Goal: Book appointment/travel/reservation

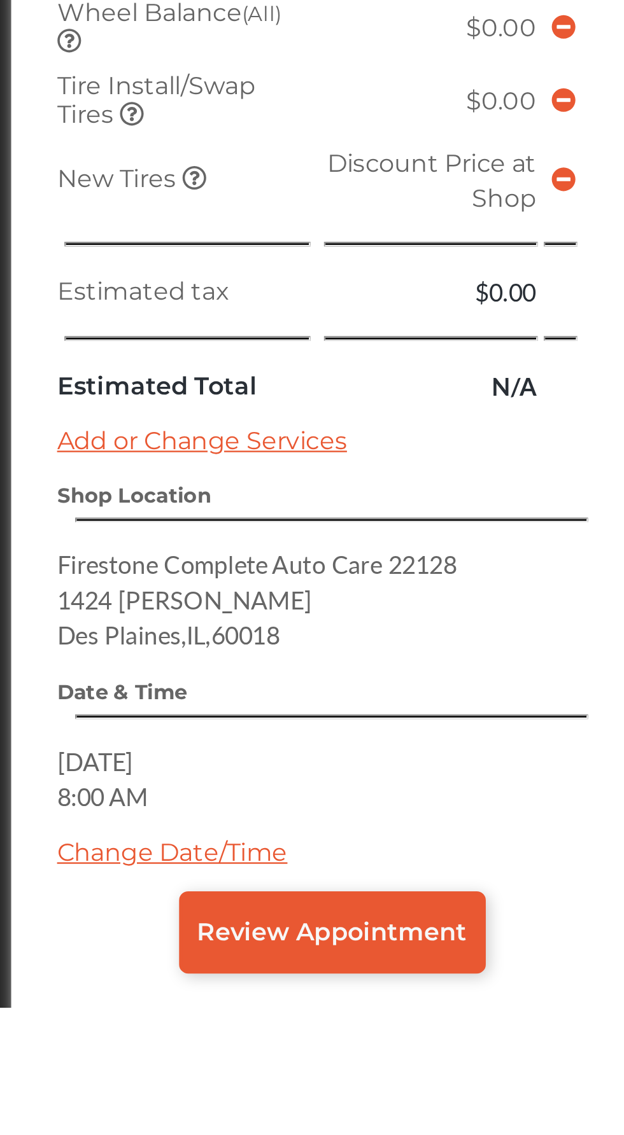
scroll to position [235, 0]
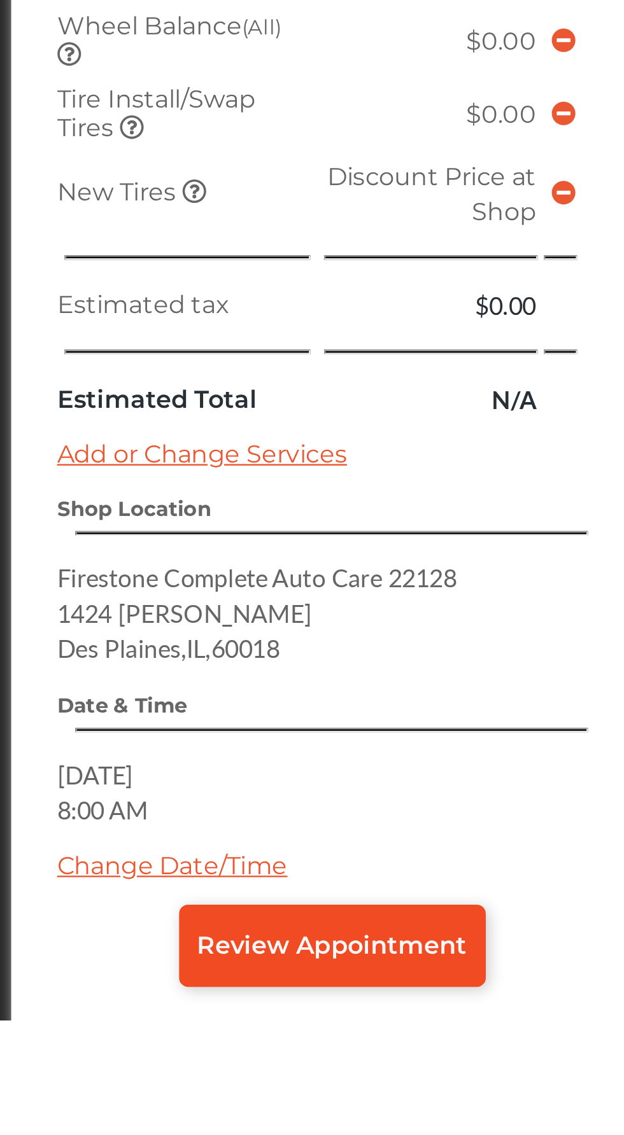
click at [289, 1121] on link "Review Appointment" at bounding box center [280, 1104] width 128 height 34
click at [292, 1110] on span "Review Appointment" at bounding box center [279, 1103] width 113 height 12
click at [296, 1110] on span "Review Appointment" at bounding box center [279, 1103] width 113 height 12
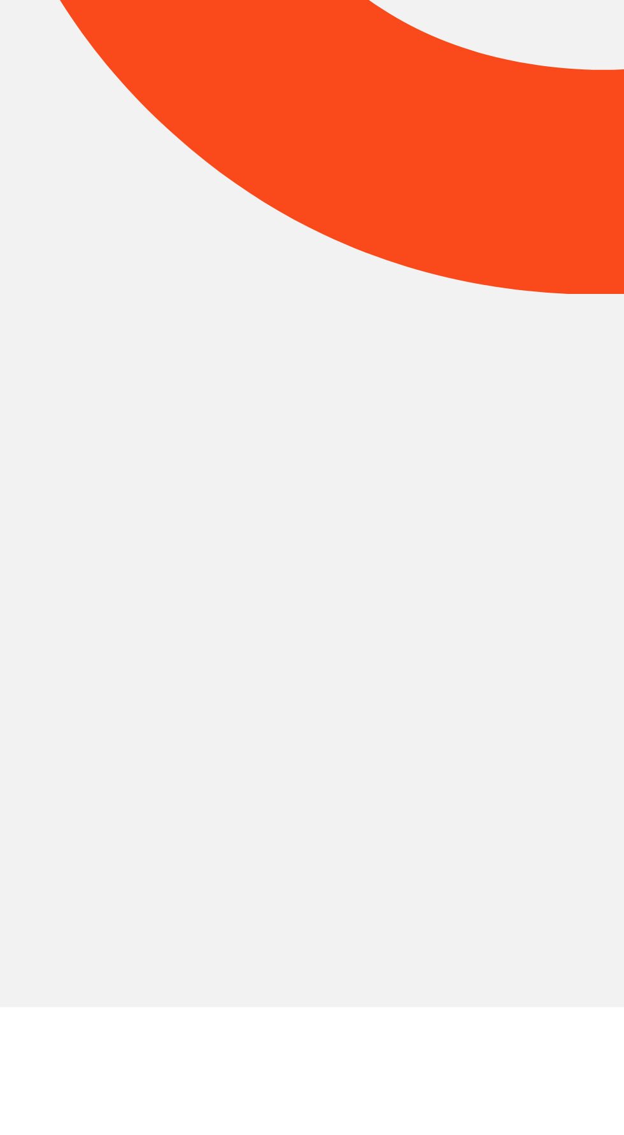
click at [238, 1092] on div at bounding box center [312, 567] width 624 height 1135
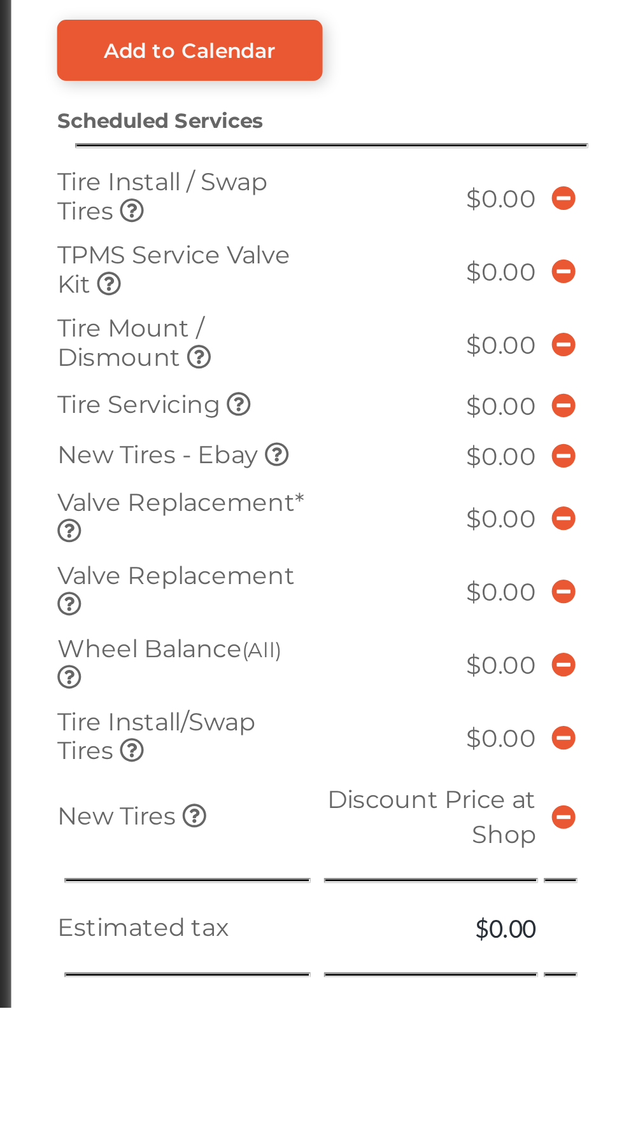
scroll to position [229, 0]
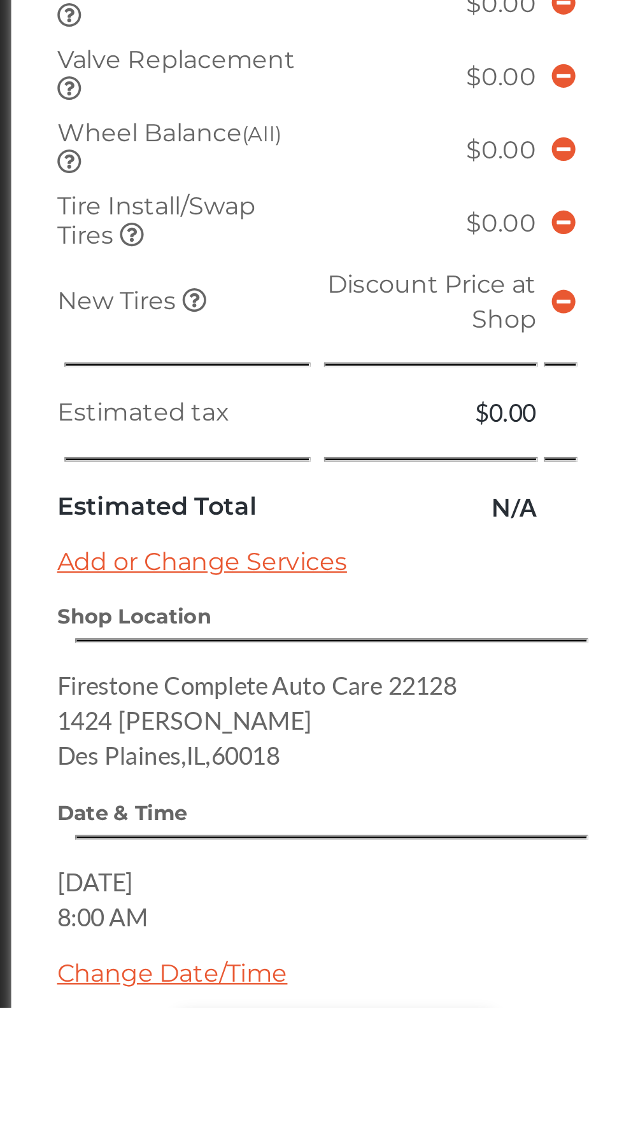
click at [276, 1134] on link "Request Appointment" at bounding box center [279, 1154] width 133 height 34
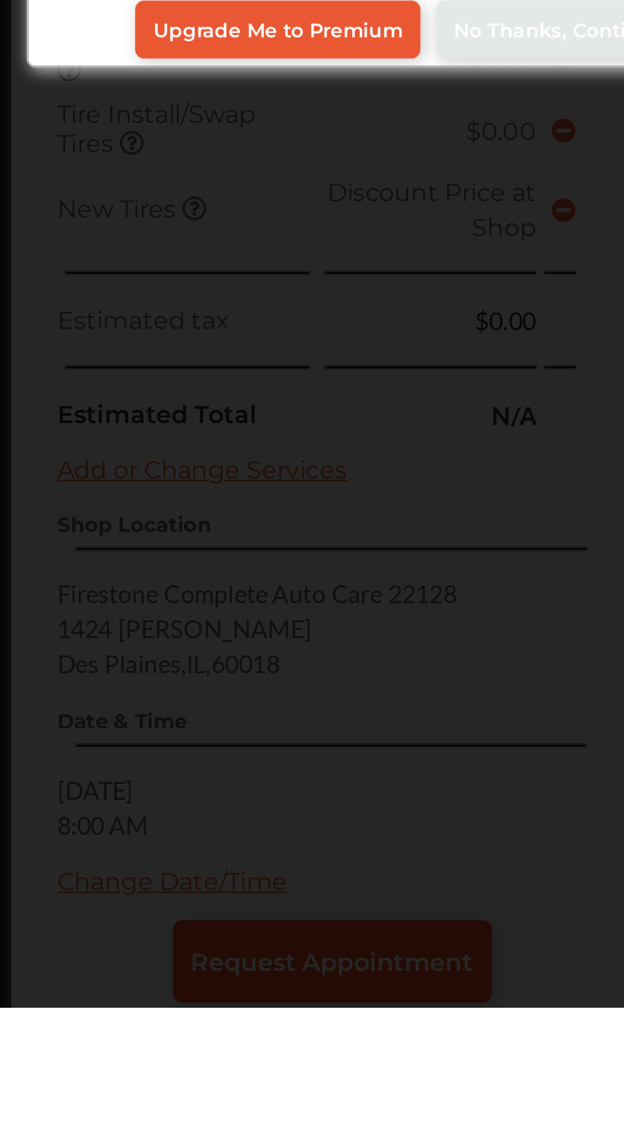
scroll to position [271, 0]
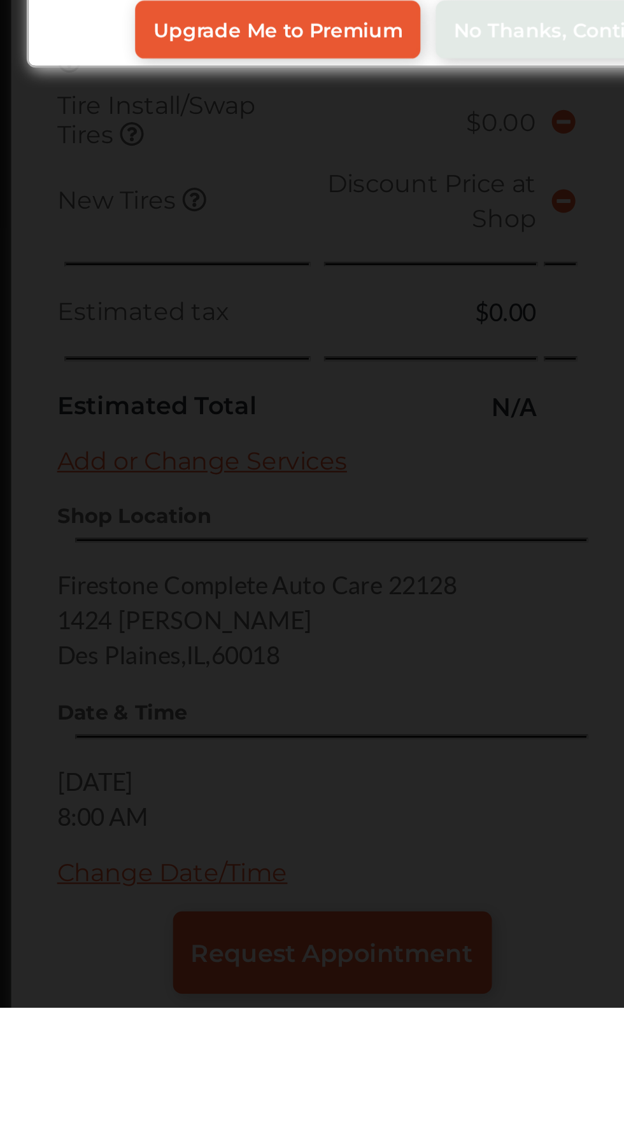
click at [334, 1068] on div "Upgrade Your Account By upgrading you'll receive: PREMIUM Everything in Basic A…" at bounding box center [312, 567] width 624 height 1135
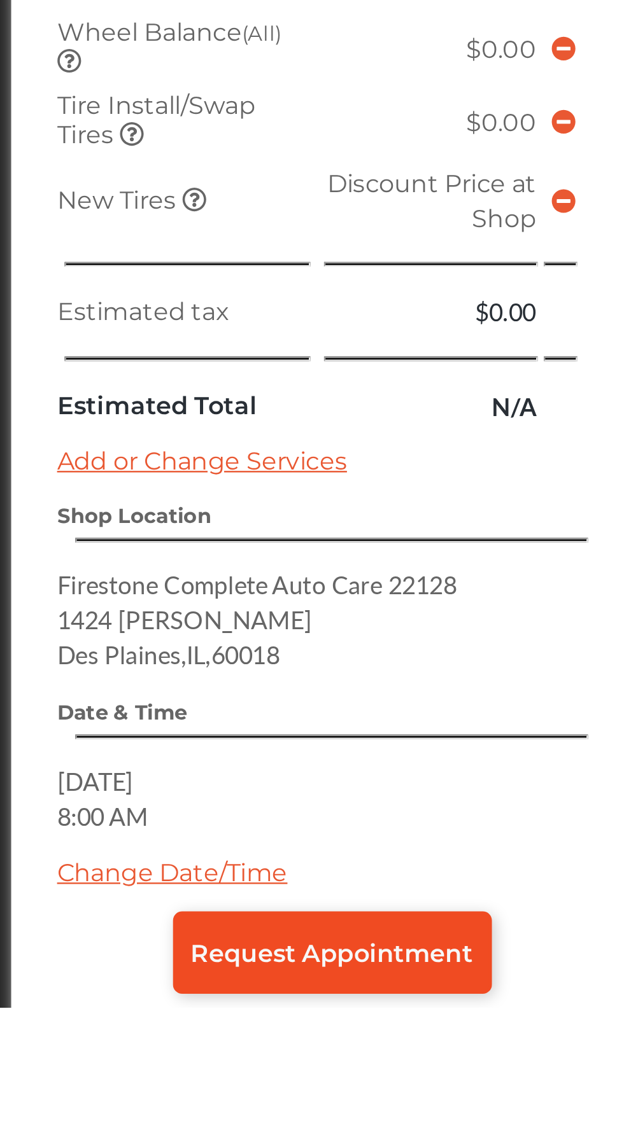
click at [224, 1111] on link "Request Appointment" at bounding box center [279, 1112] width 133 height 34
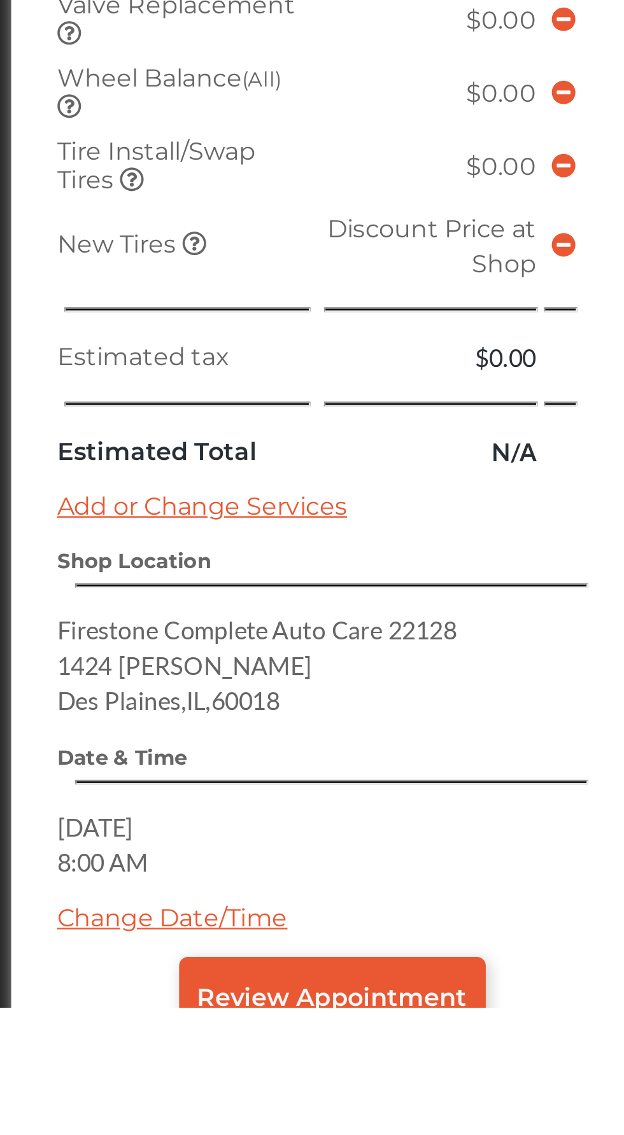
scroll to position [208, 0]
